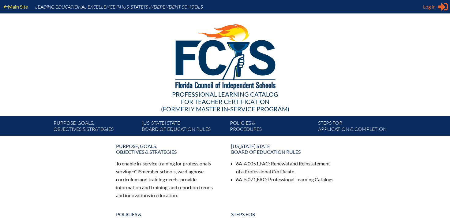
type input "[EMAIL_ADDRESS][DOMAIN_NAME]"
click at [442, 6] on icon at bounding box center [443, 7] width 10 height 8
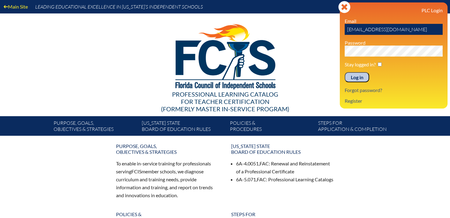
click at [356, 78] on input "Log in" at bounding box center [357, 77] width 25 height 10
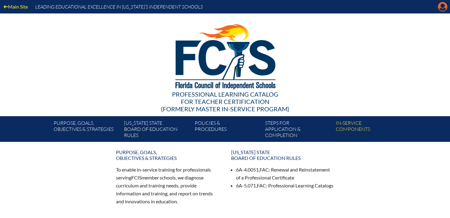
click at [442, 6] on icon "Manage account" at bounding box center [443, 7] width 10 height 10
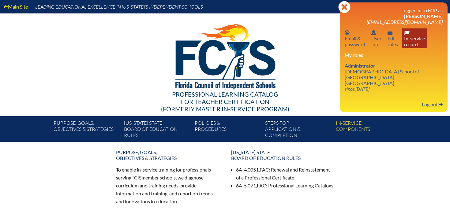
click at [410, 39] on link "In-service record In-service record" at bounding box center [415, 38] width 26 height 20
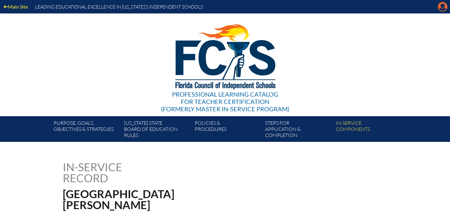
click at [443, 7] on icon "Manage account" at bounding box center [443, 7] width 10 height 10
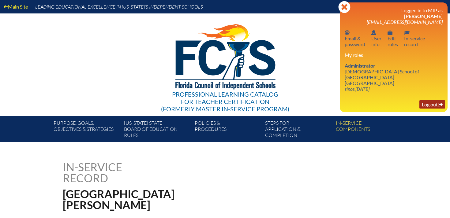
click at [432, 101] on link "Log out Log out" at bounding box center [433, 105] width 26 height 8
